Goal: Obtain resource: Download file/media

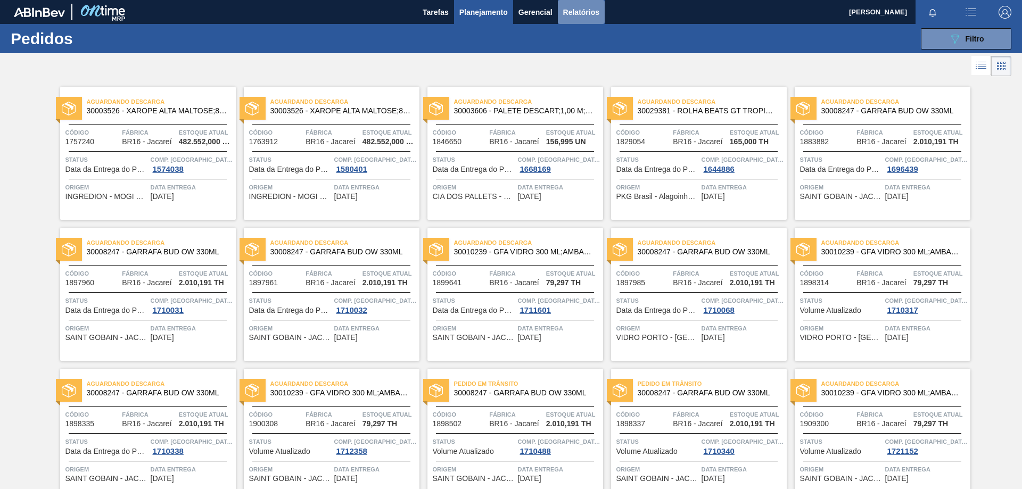
click at [574, 16] on span "Relatórios" at bounding box center [581, 12] width 36 height 13
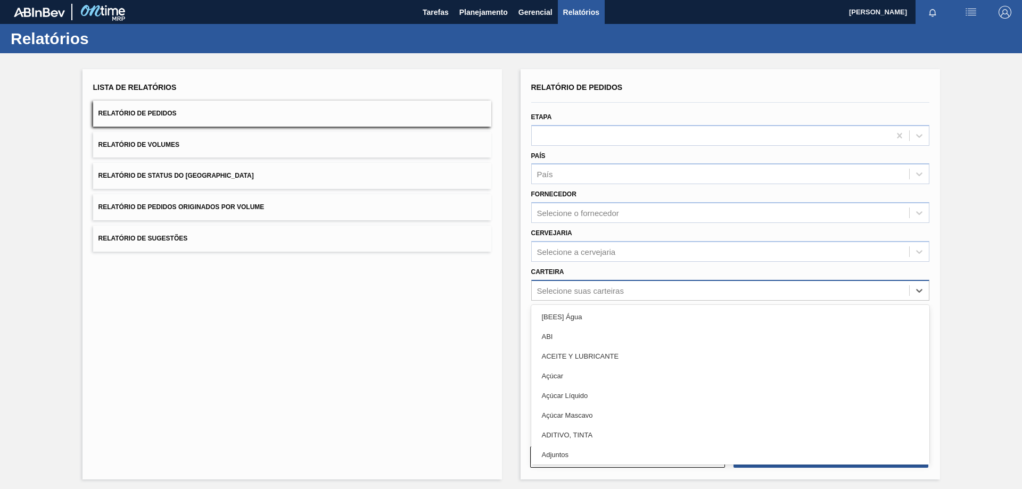
click at [548, 289] on div "Selecione suas carteiras" at bounding box center [580, 290] width 87 height 9
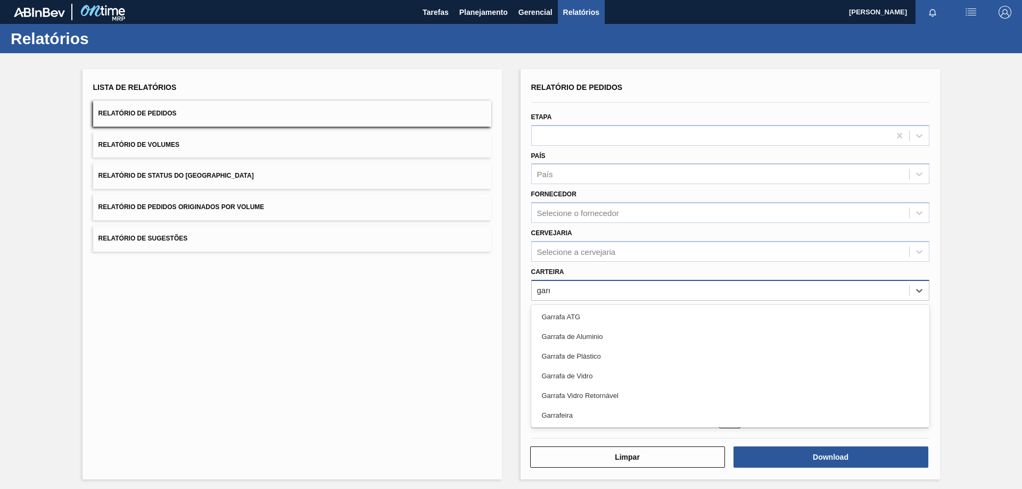
type input "garra"
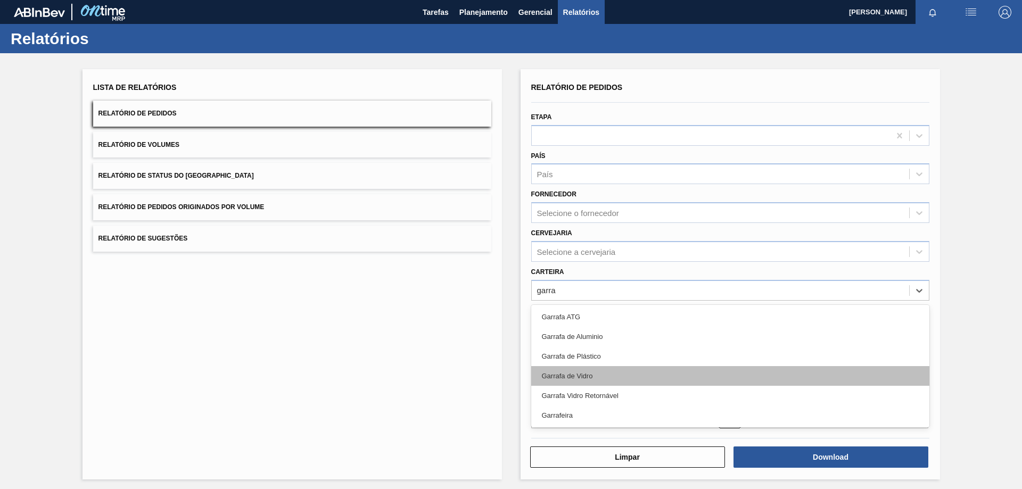
click at [571, 374] on div "Garrafa de Vidro" at bounding box center [730, 376] width 398 height 20
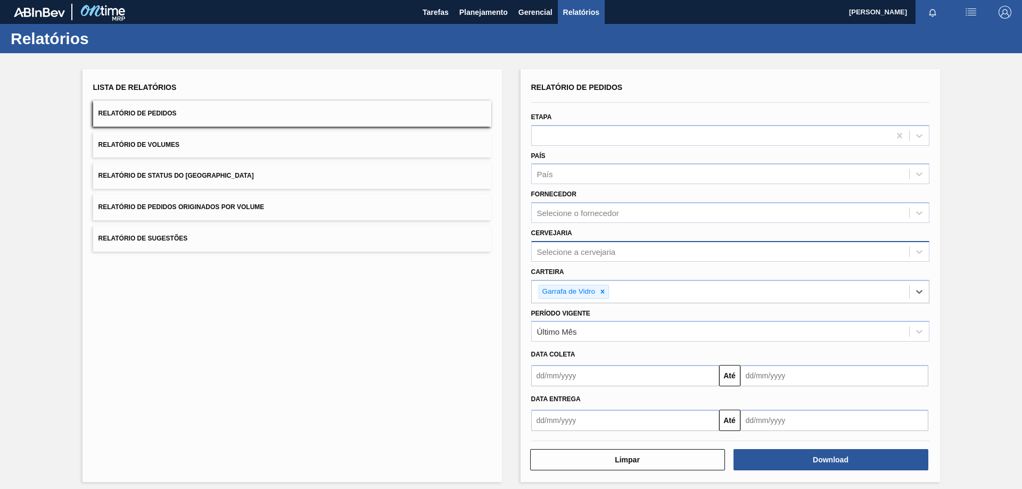
click at [566, 250] on div "Selecione a cervejaria" at bounding box center [576, 251] width 79 height 9
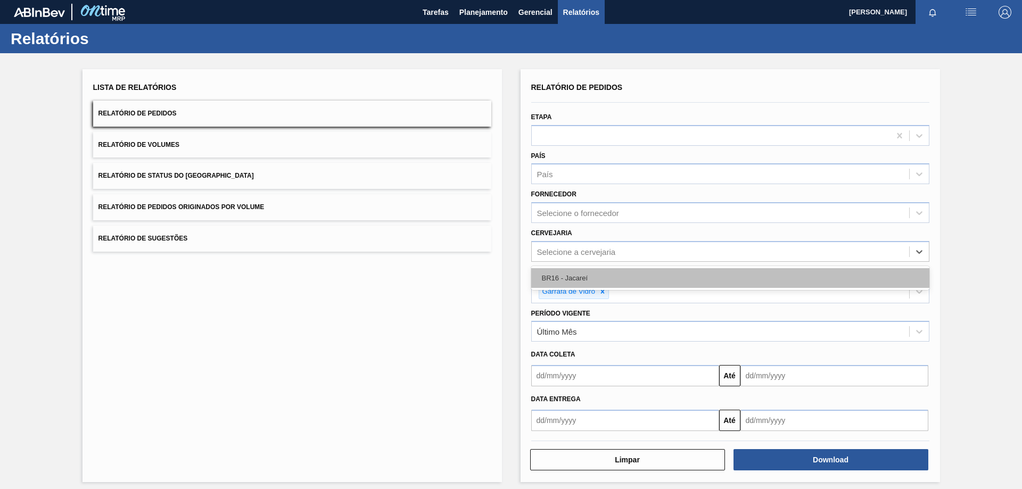
click at [556, 278] on div "BR16 - Jacareí" at bounding box center [730, 278] width 398 height 20
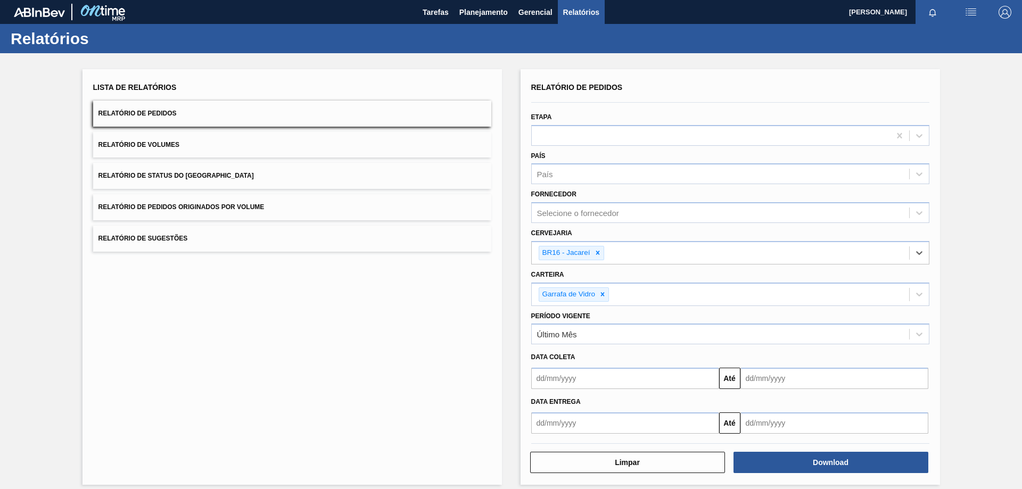
click at [546, 379] on input "text" at bounding box center [625, 378] width 188 height 21
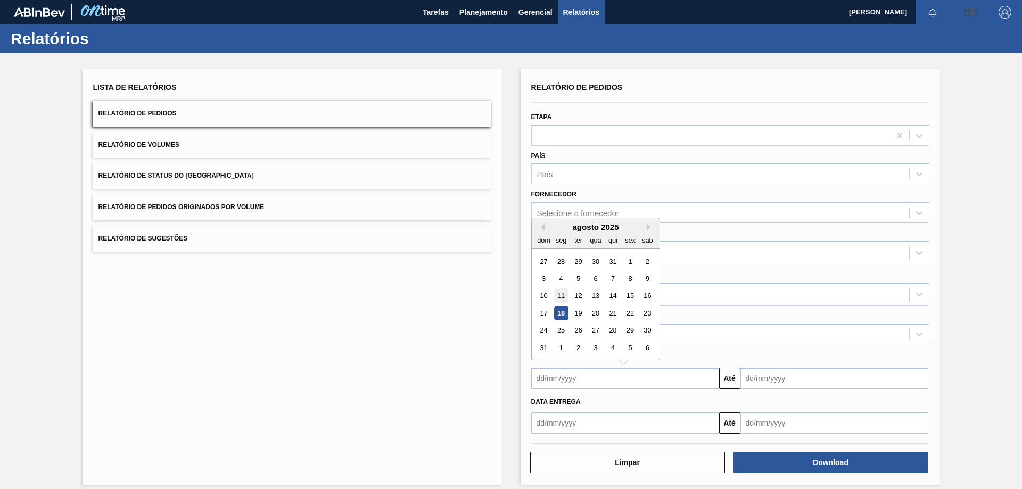
click at [559, 296] on div "11" at bounding box center [561, 296] width 14 height 14
type input "[DATE]"
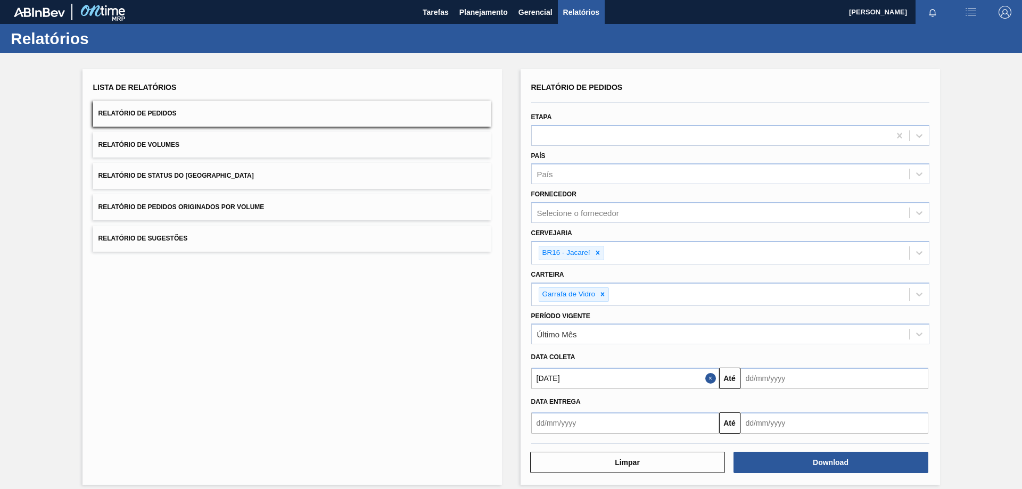
click at [811, 377] on input "text" at bounding box center [835, 378] width 188 height 21
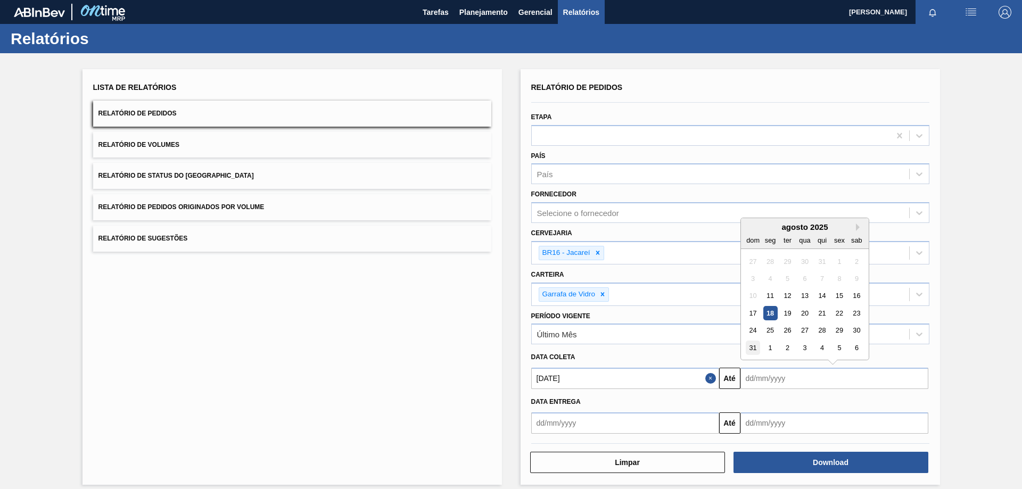
click at [753, 349] on div "31" at bounding box center [753, 348] width 14 height 14
type input "[DATE]"
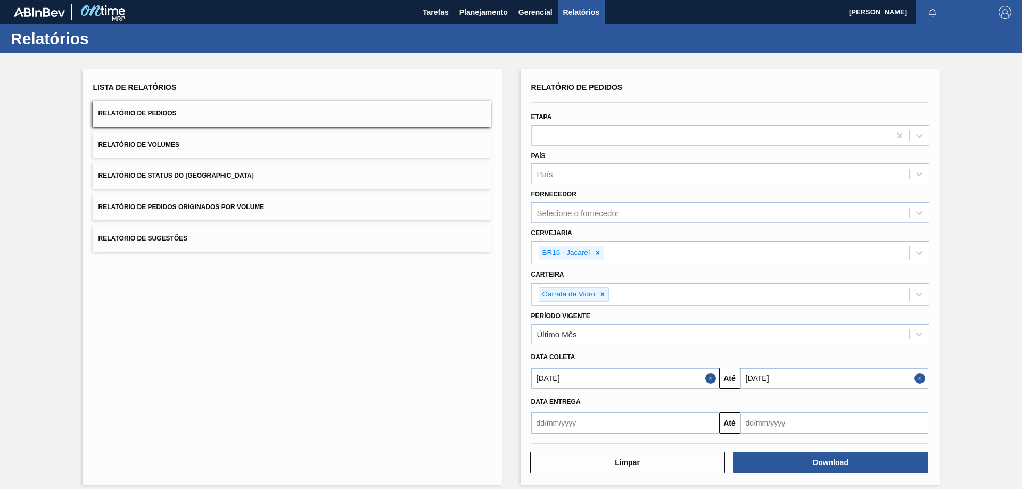
click at [802, 484] on div "Relatório de Pedidos Etapa País País Fornecedor Selecione o fornecedor Cervejar…" at bounding box center [731, 277] width 420 height 416
click at [800, 470] on button "Download" at bounding box center [831, 462] width 195 height 21
